Goal: Task Accomplishment & Management: Manage account settings

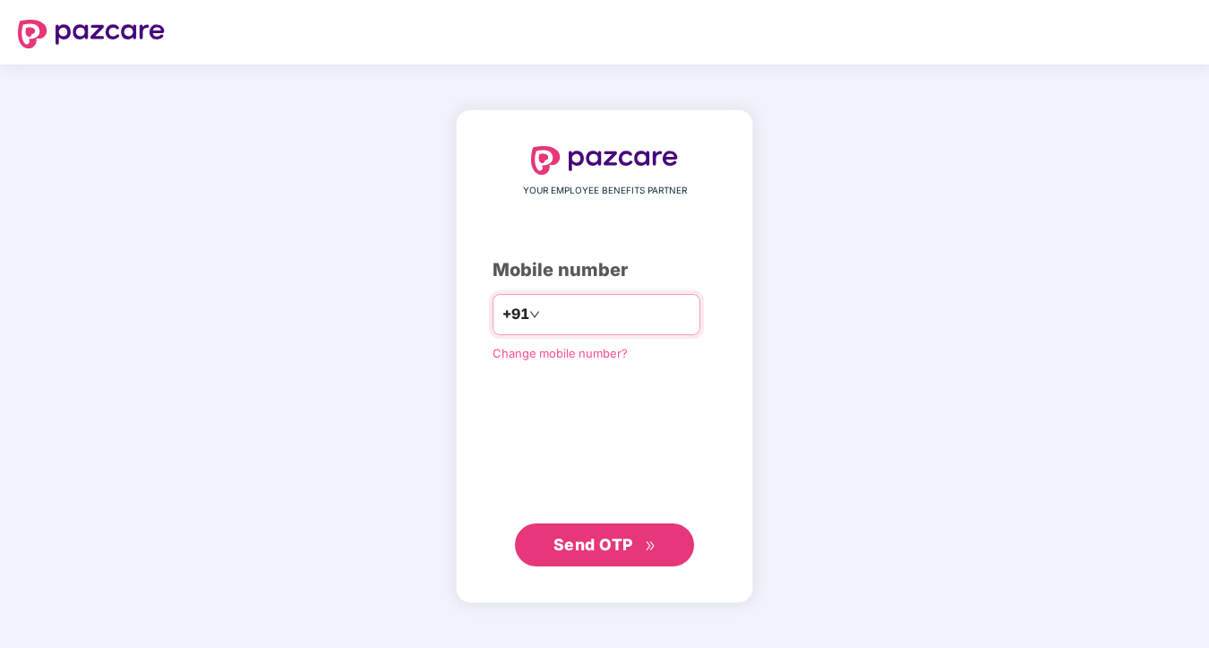
click at [601, 314] on input "number" at bounding box center [617, 314] width 147 height 29
type input "**********"
click at [566, 529] on button "Send OTP" at bounding box center [604, 543] width 179 height 43
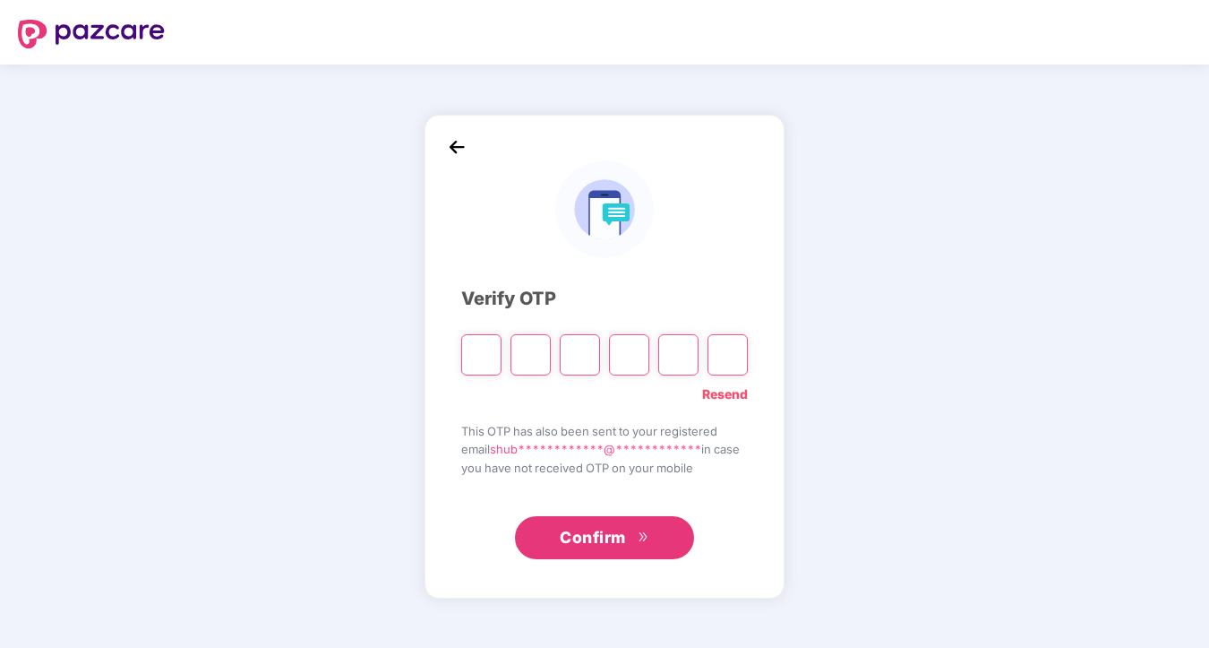
paste input "*"
type input "*"
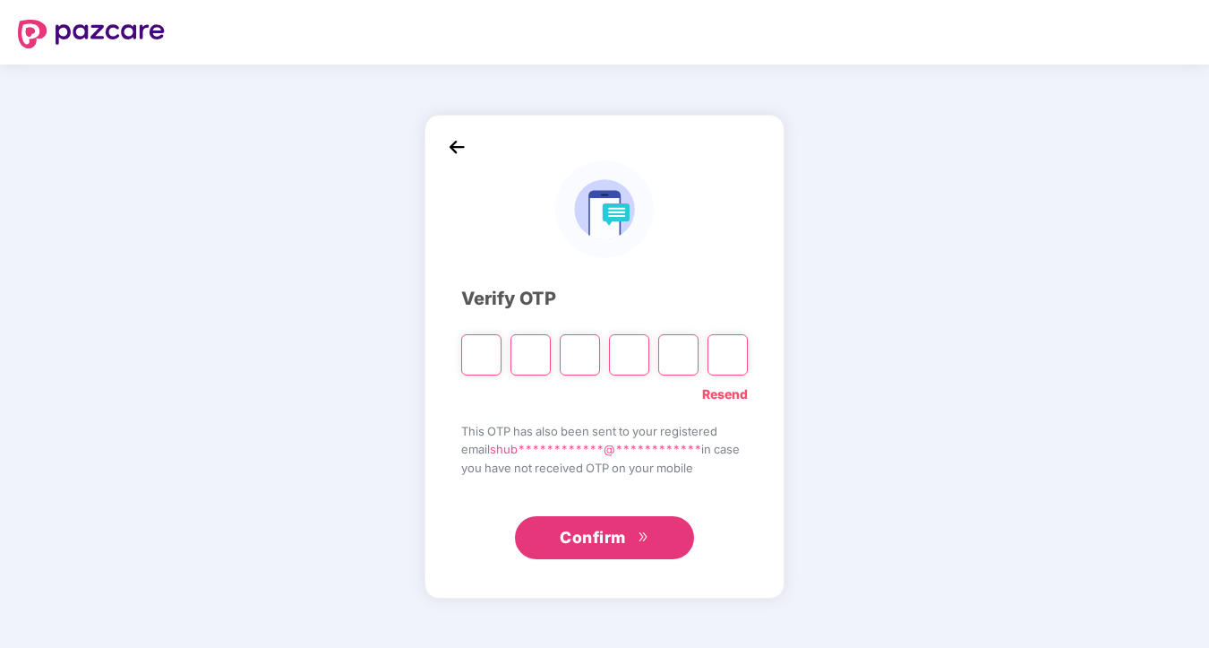
type input "*"
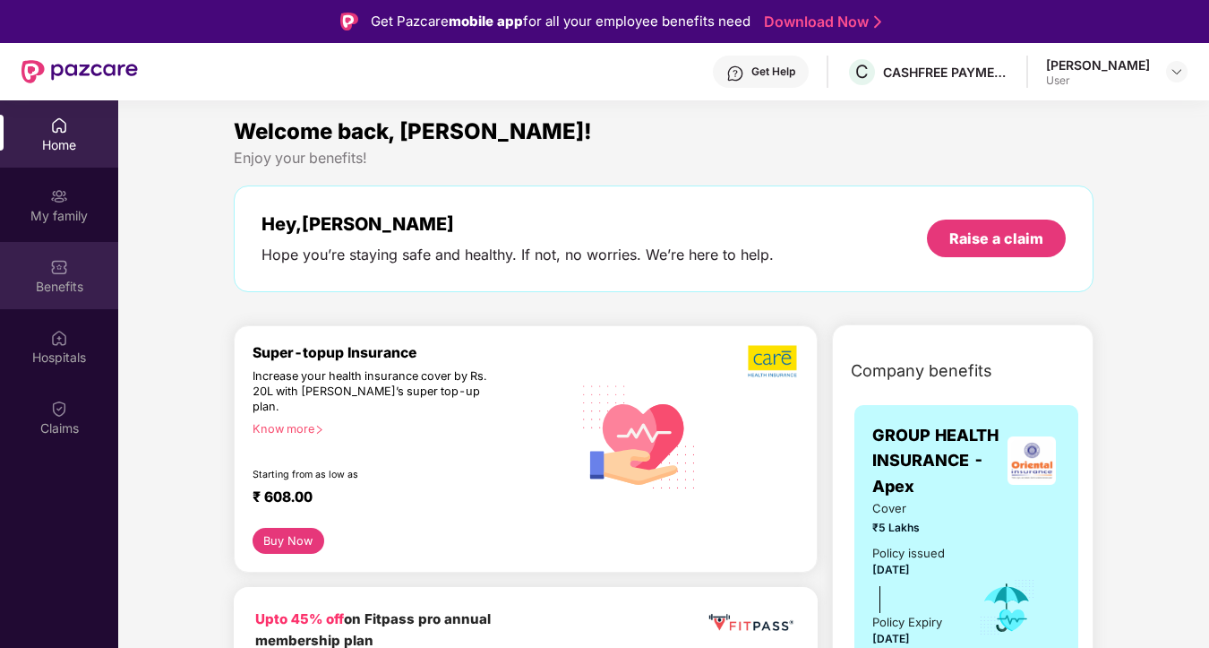
click at [78, 285] on div "Benefits" at bounding box center [59, 287] width 118 height 18
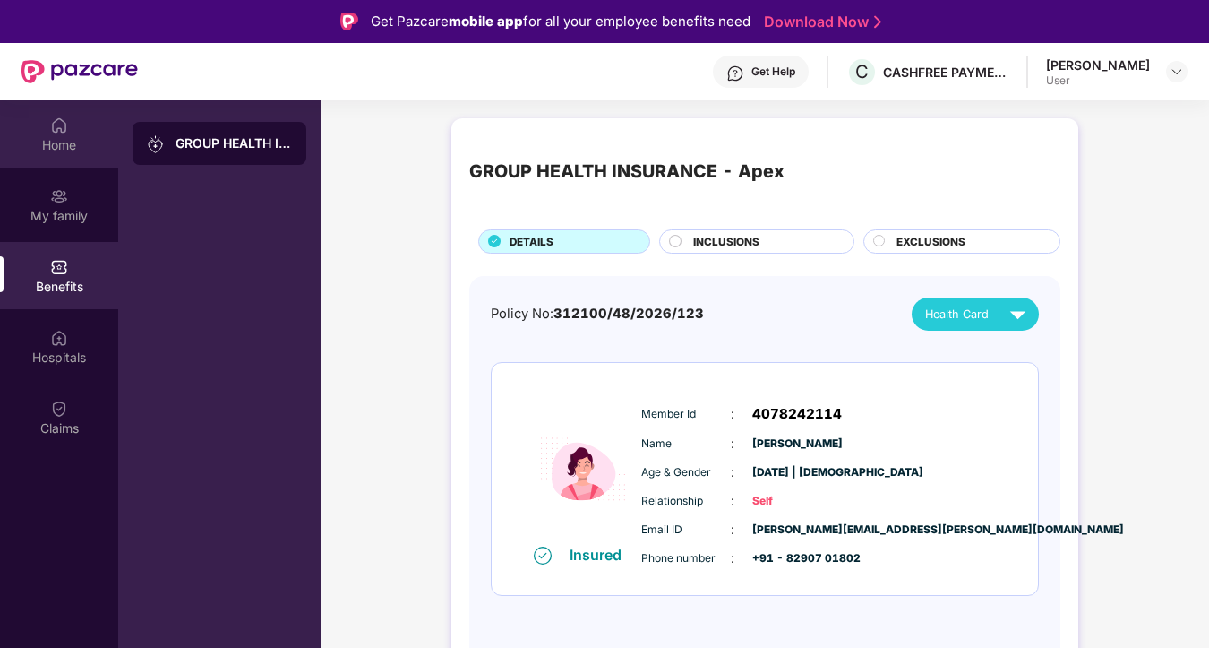
click at [50, 149] on div "Home" at bounding box center [59, 145] width 118 height 18
